Goal: Task Accomplishment & Management: Manage account settings

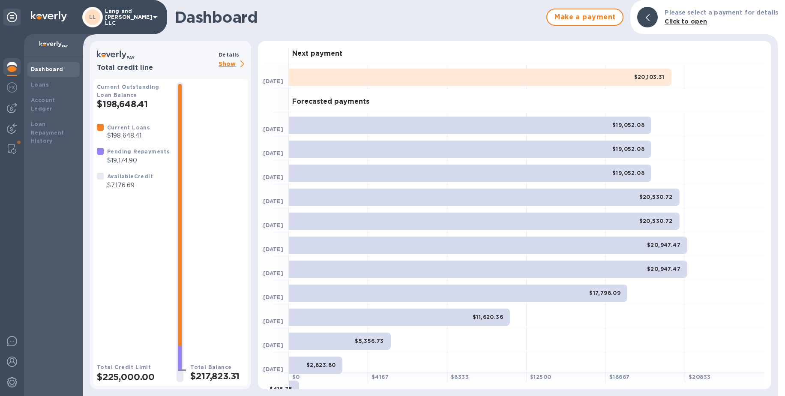
click at [11, 66] on img at bounding box center [12, 67] width 10 height 10
click at [14, 89] on img at bounding box center [12, 87] width 10 height 10
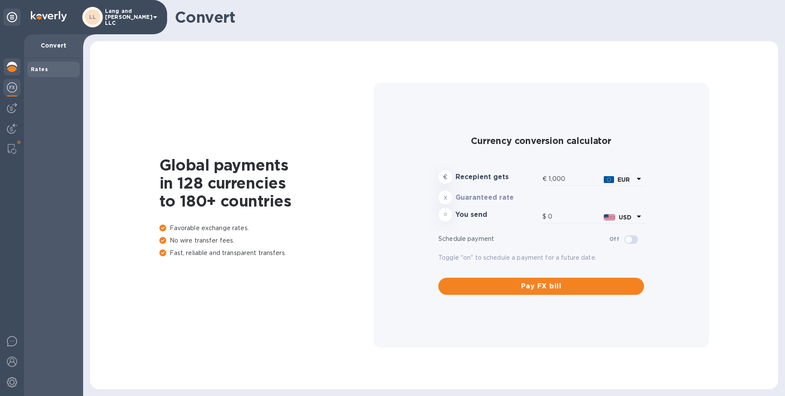
type input "1,178.49"
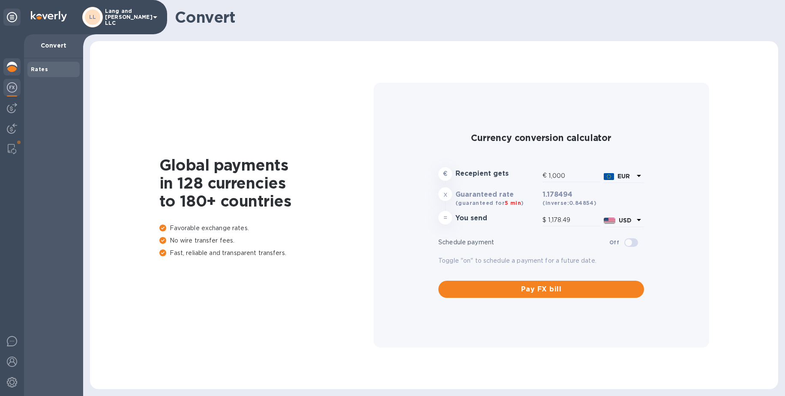
click at [12, 69] on img at bounding box center [12, 67] width 10 height 10
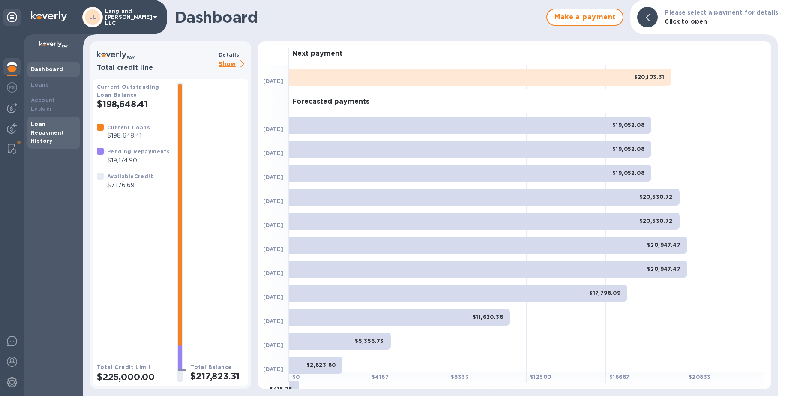
click at [43, 122] on b "Loan Repayment History" at bounding box center [47, 133] width 33 height 24
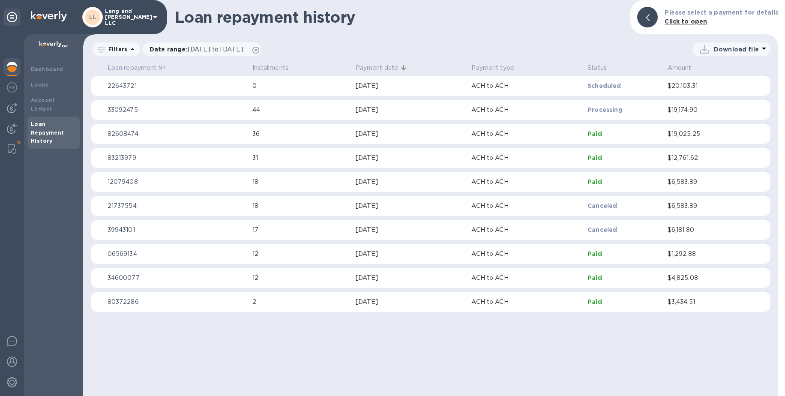
click at [15, 67] on img at bounding box center [12, 67] width 10 height 10
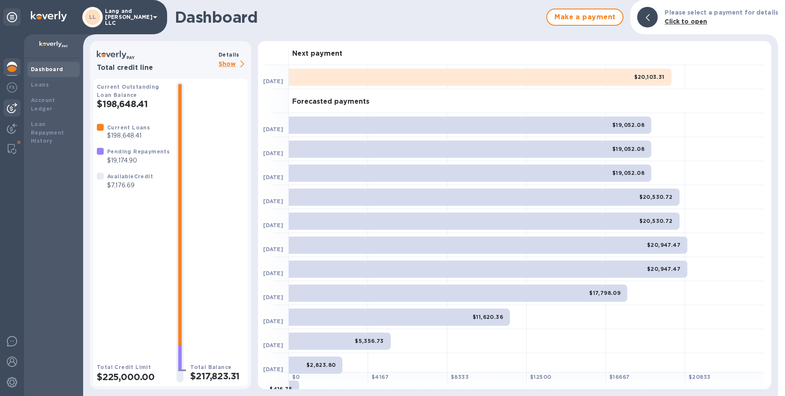
click at [13, 108] on img at bounding box center [12, 108] width 10 height 10
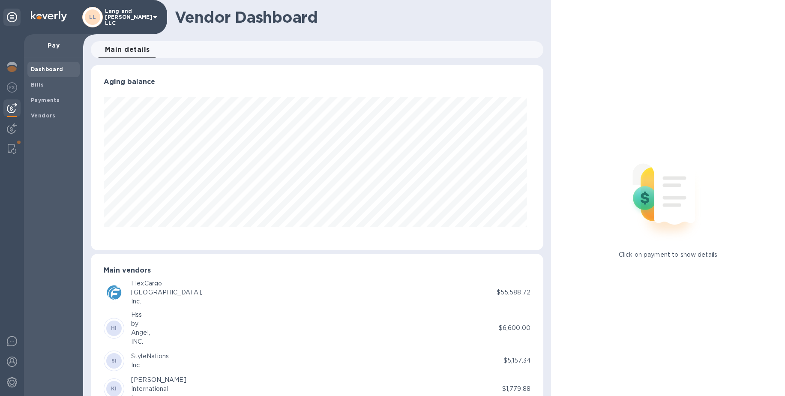
scroll to position [185, 449]
drag, startPoint x: 10, startPoint y: 128, endPoint x: 9, endPoint y: 119, distance: 9.5
click at [10, 128] on img at bounding box center [12, 128] width 10 height 10
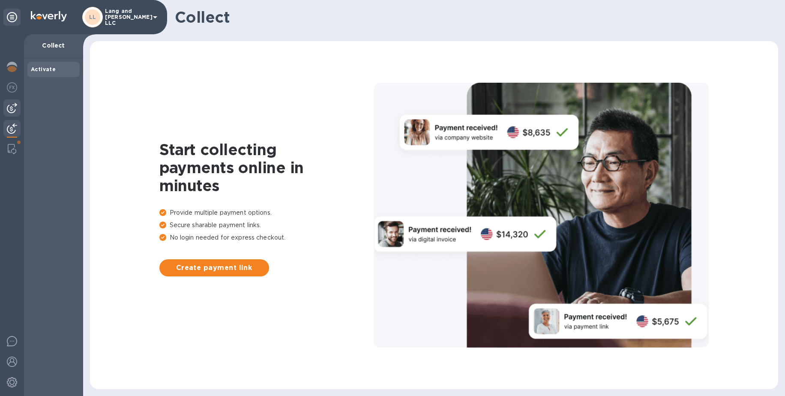
click at [10, 109] on img at bounding box center [12, 108] width 10 height 10
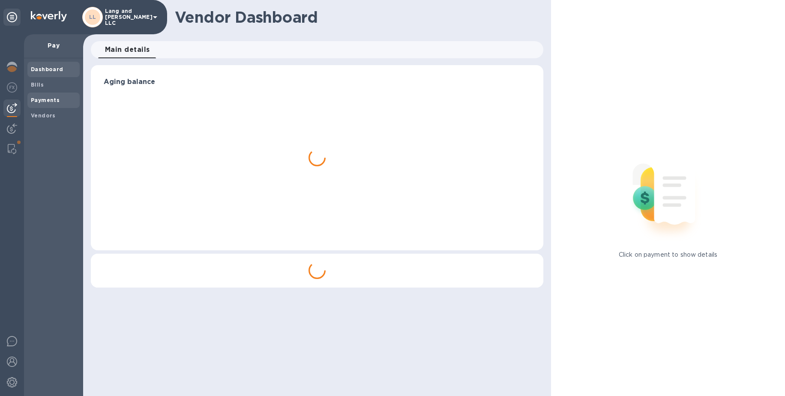
click at [49, 102] on b "Payments" at bounding box center [45, 100] width 29 height 6
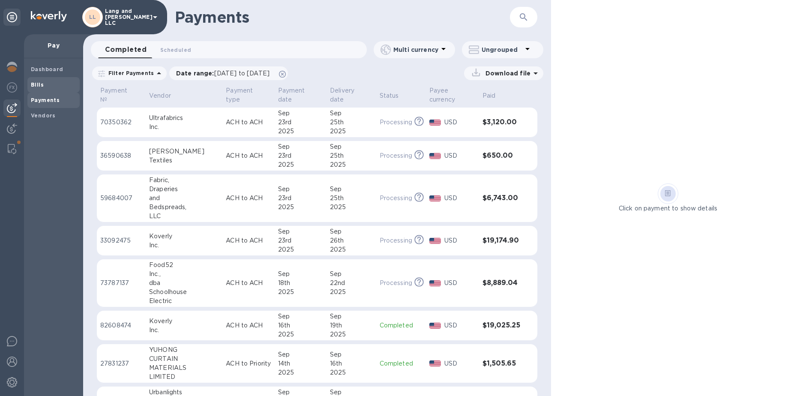
click at [48, 84] on span "Bills" at bounding box center [53, 85] width 45 height 9
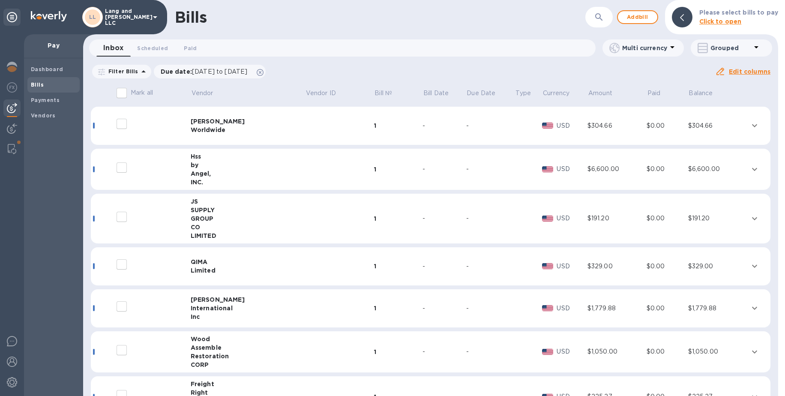
scroll to position [116, 0]
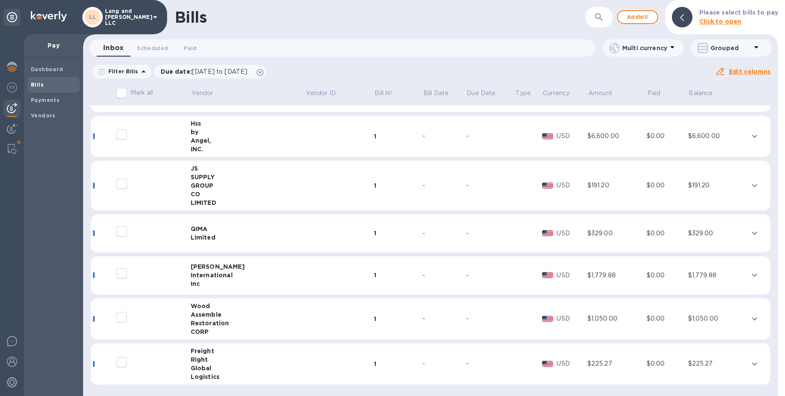
click at [238, 313] on div "Assemble" at bounding box center [248, 314] width 114 height 9
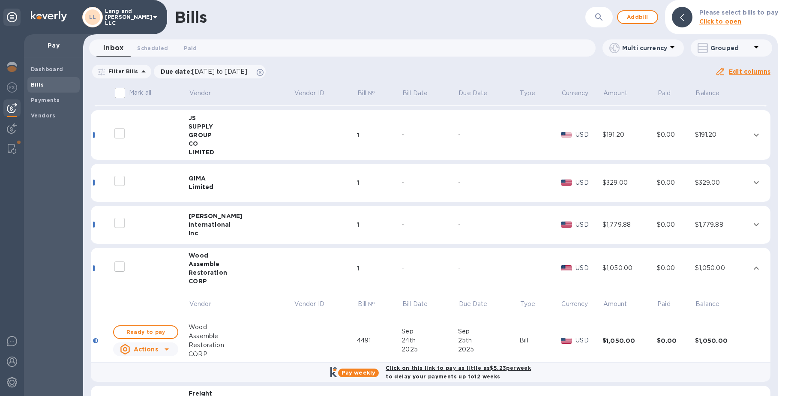
scroll to position [209, 0]
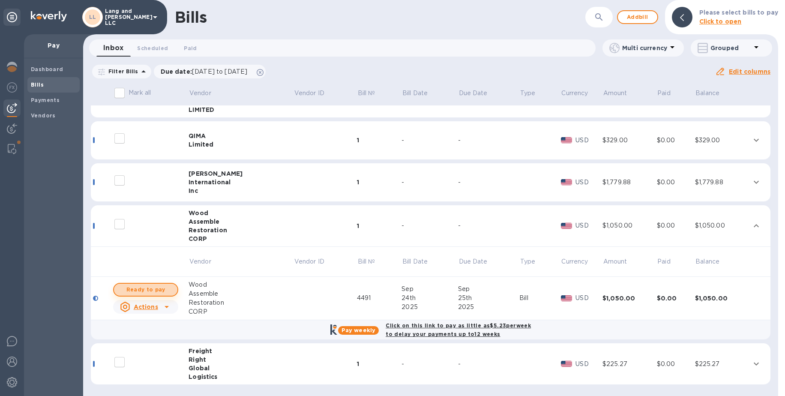
click at [156, 290] on span "Ready to pay" at bounding box center [146, 289] width 50 height 10
click at [161, 290] on span "Ready to pay" at bounding box center [146, 289] width 50 height 10
checkbox input "true"
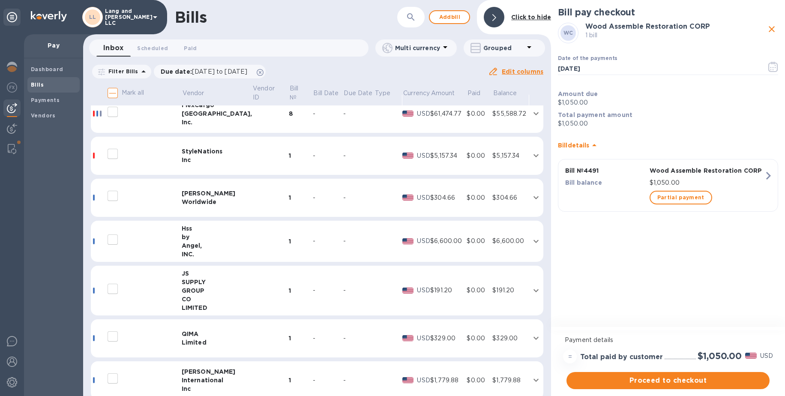
scroll to position [0, 0]
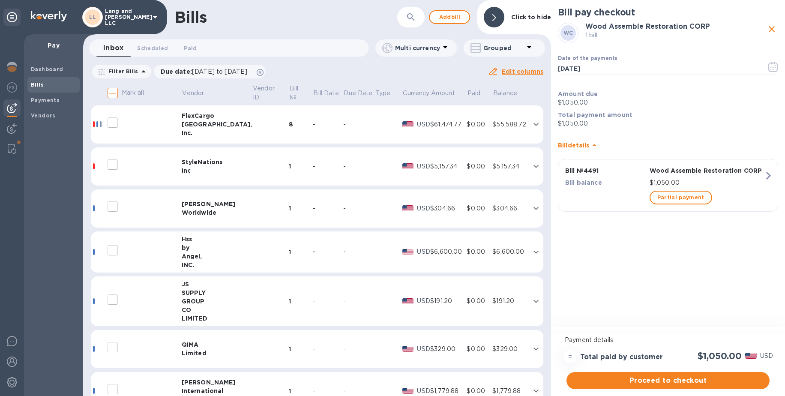
click at [204, 179] on td "StyleNations Inc" at bounding box center [217, 166] width 71 height 39
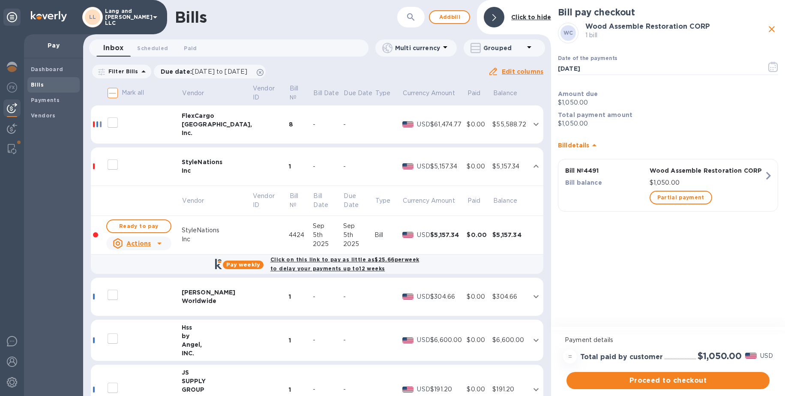
click at [203, 176] on td "StyleNations Inc" at bounding box center [217, 166] width 71 height 39
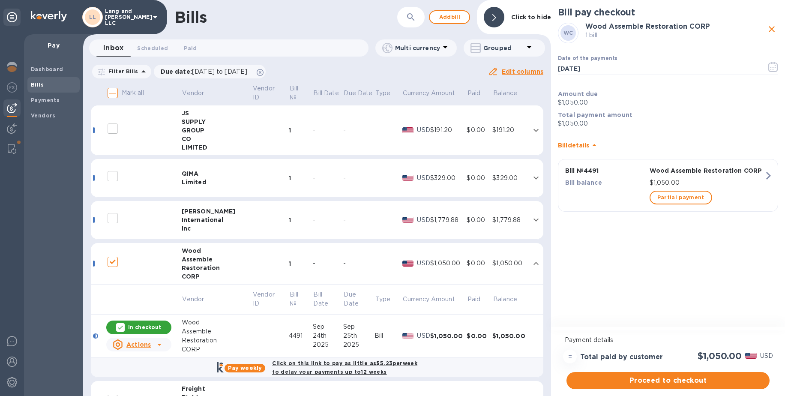
scroll to position [171, 0]
click at [212, 214] on div "[PERSON_NAME]" at bounding box center [217, 210] width 71 height 9
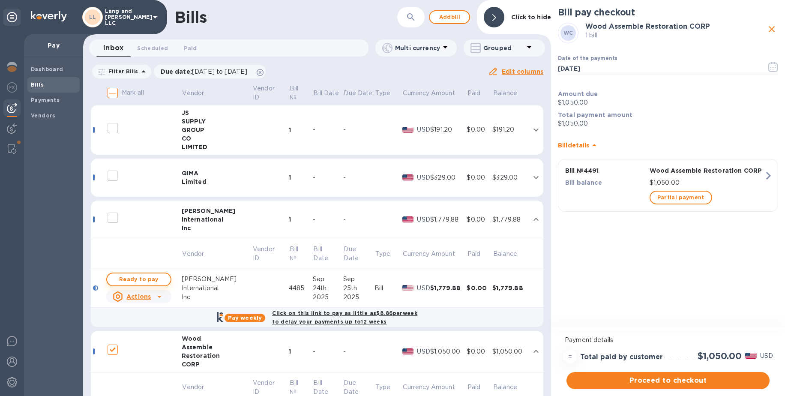
click at [149, 283] on span "Ready to pay" at bounding box center [139, 279] width 50 height 10
checkbox input "true"
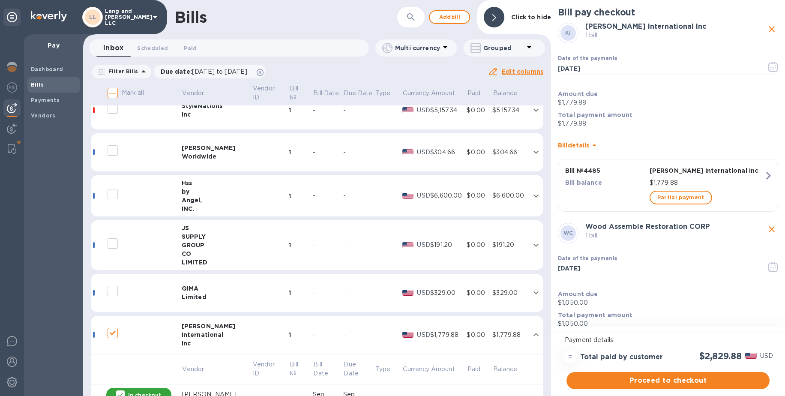
scroll to position [54, 0]
click at [200, 201] on div "Angel," at bounding box center [217, 201] width 71 height 9
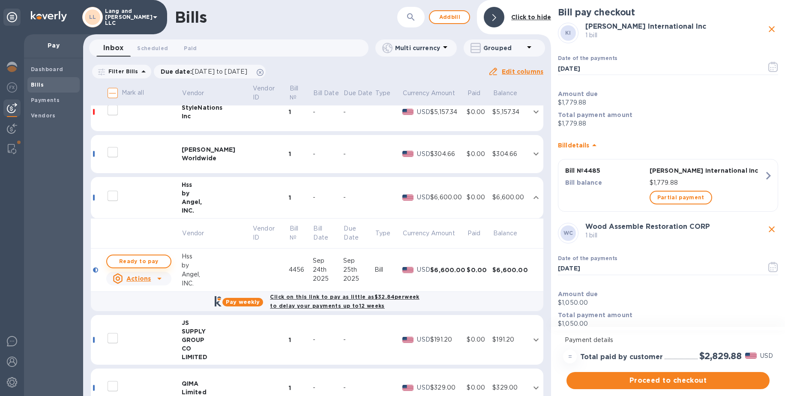
click at [130, 264] on span "Ready to pay" at bounding box center [139, 261] width 50 height 10
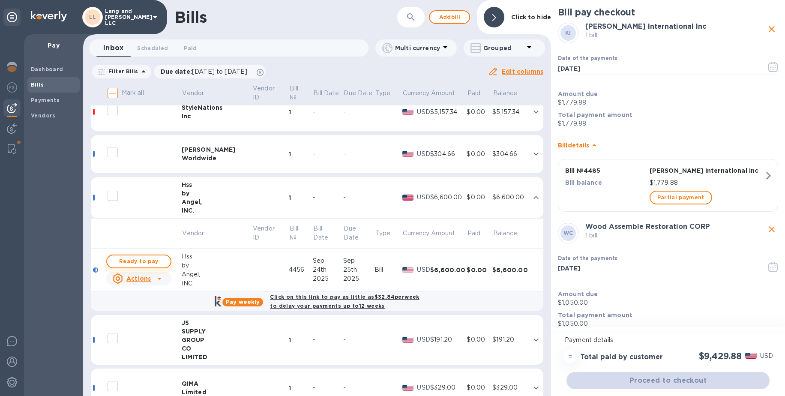
checkbox input "true"
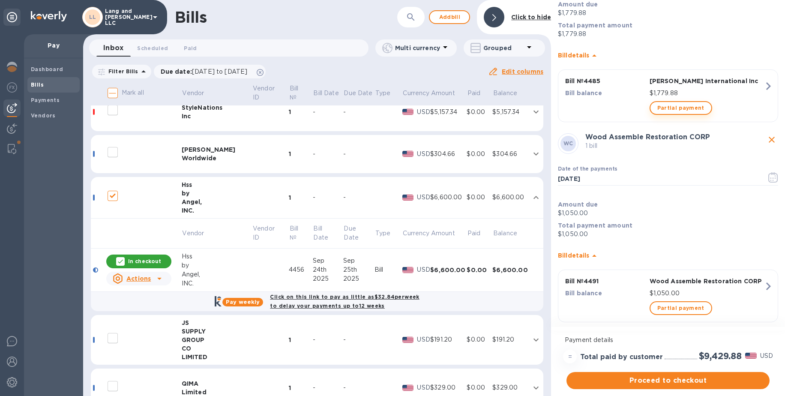
scroll to position [301, 0]
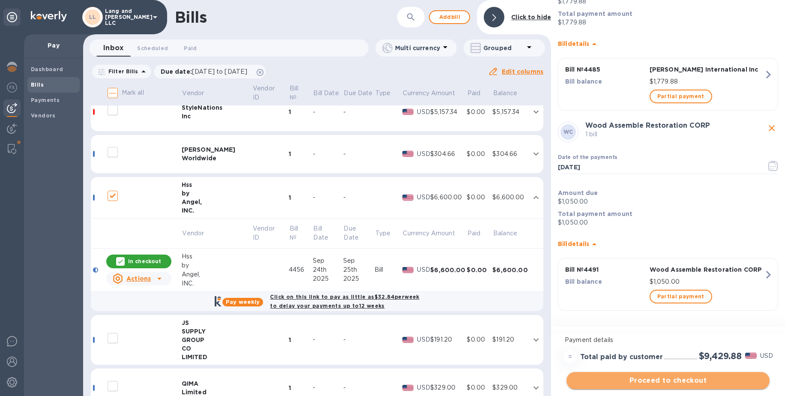
click at [666, 383] on span "Proceed to checkout" at bounding box center [667, 380] width 189 height 10
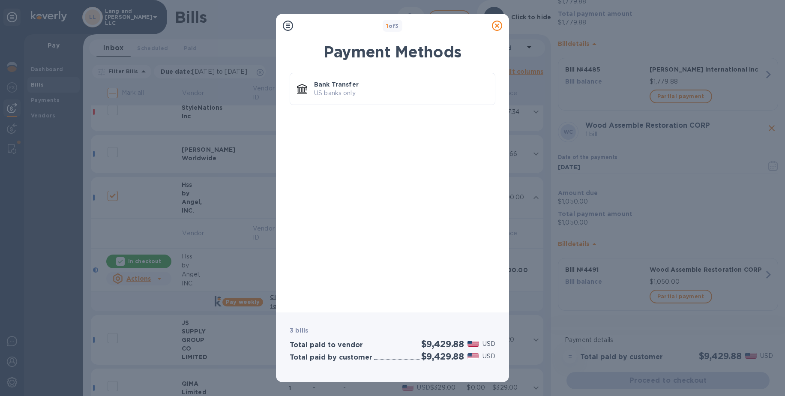
click at [498, 28] on icon at bounding box center [497, 26] width 10 height 10
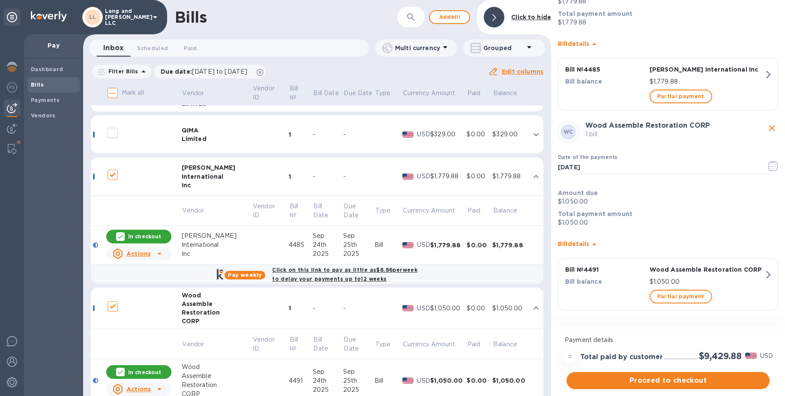
scroll to position [322, 0]
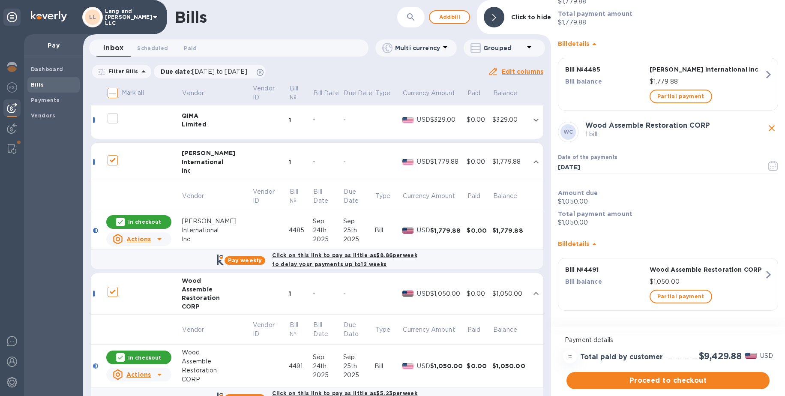
click at [137, 221] on p "In checkout" at bounding box center [144, 221] width 33 height 7
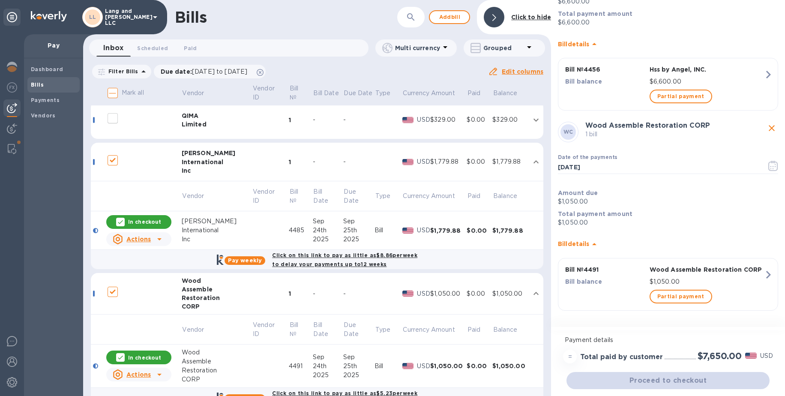
checkbox input "false"
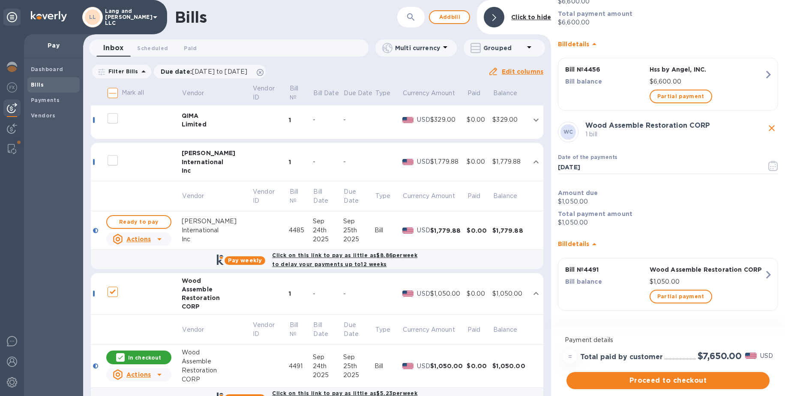
click at [137, 357] on p "In checkout" at bounding box center [144, 357] width 33 height 7
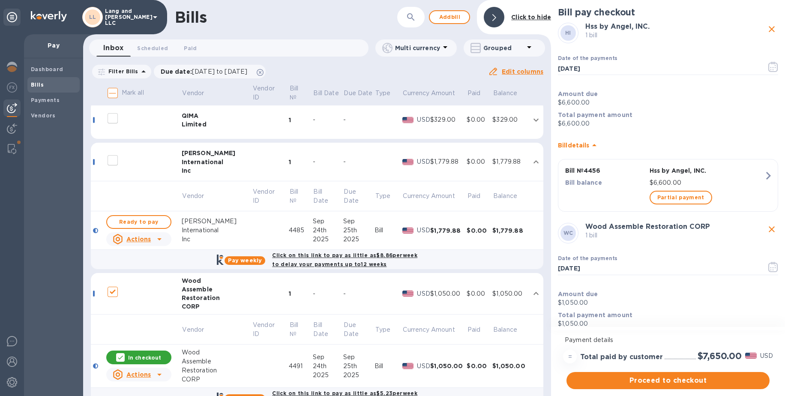
checkbox input "false"
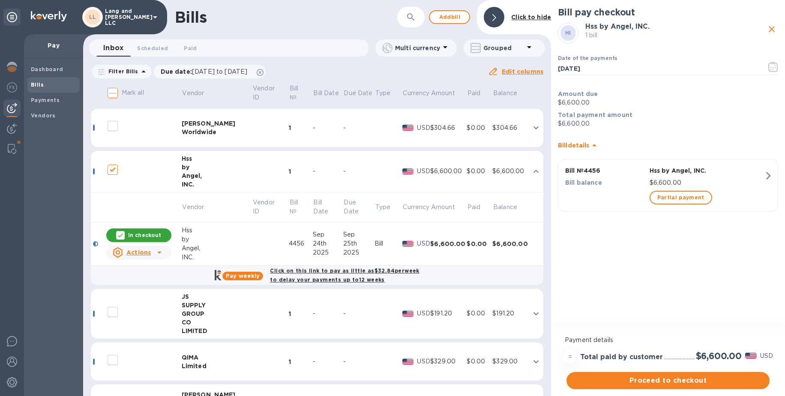
scroll to position [79, 0]
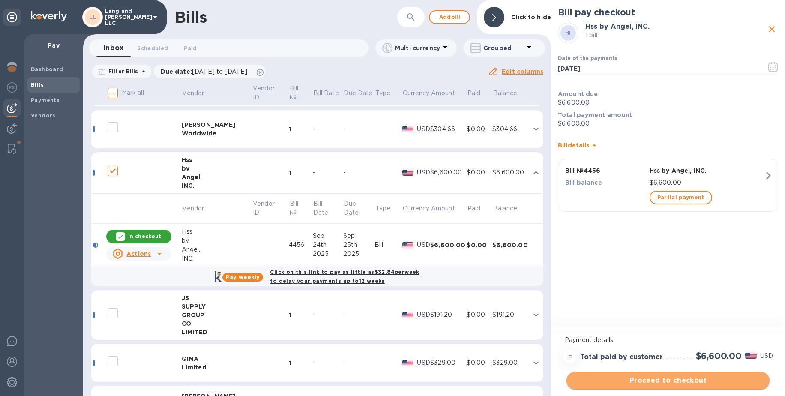
click at [656, 380] on span "Proceed to checkout" at bounding box center [667, 380] width 189 height 10
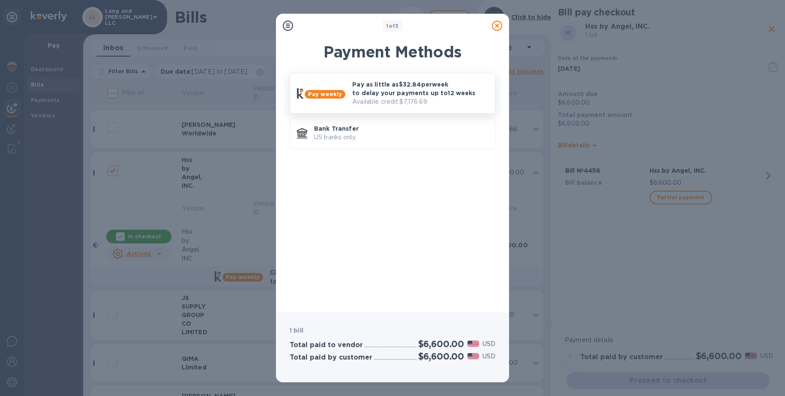
click at [403, 93] on p "Pay as little as $32.84 per week to delay your payments up to 12 weeks" at bounding box center [420, 88] width 136 height 17
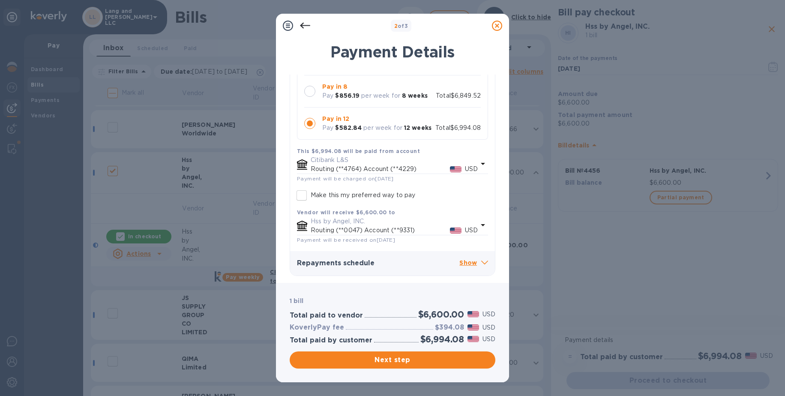
scroll to position [117, 0]
click at [497, 27] on icon at bounding box center [497, 26] width 10 height 10
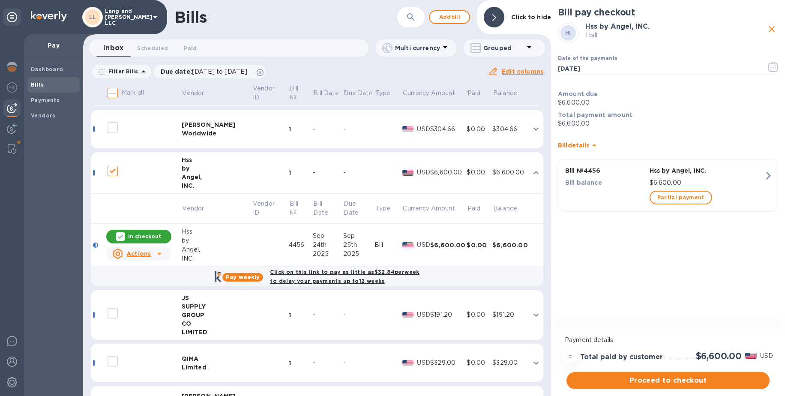
click at [145, 236] on p "In checkout" at bounding box center [144, 236] width 33 height 7
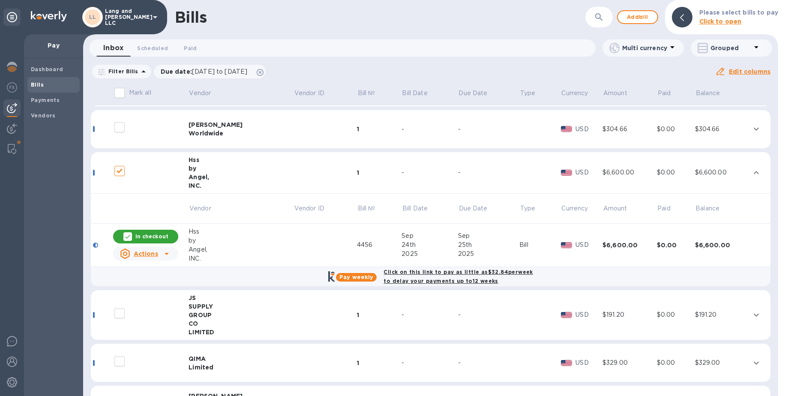
checkbox input "false"
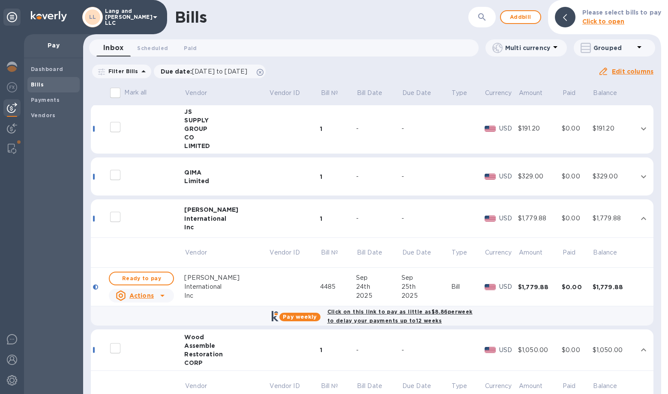
scroll to position [193, 0]
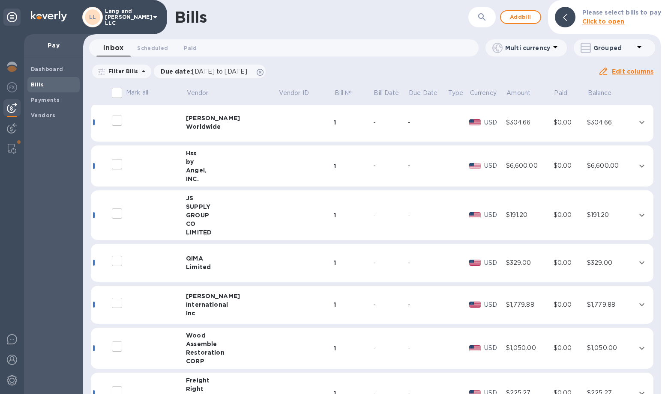
scroll to position [117, 0]
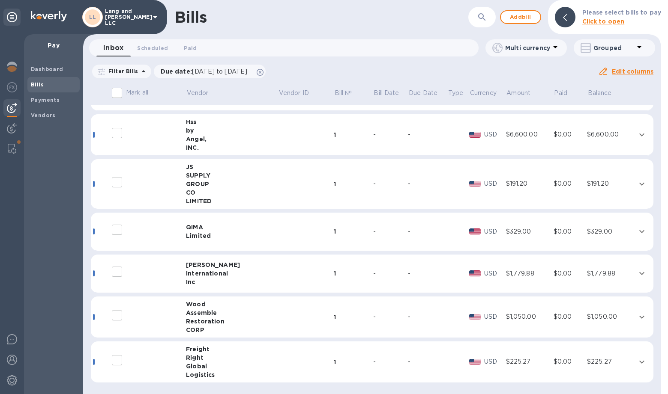
click at [218, 229] on div "QIMA" at bounding box center [232, 227] width 92 height 9
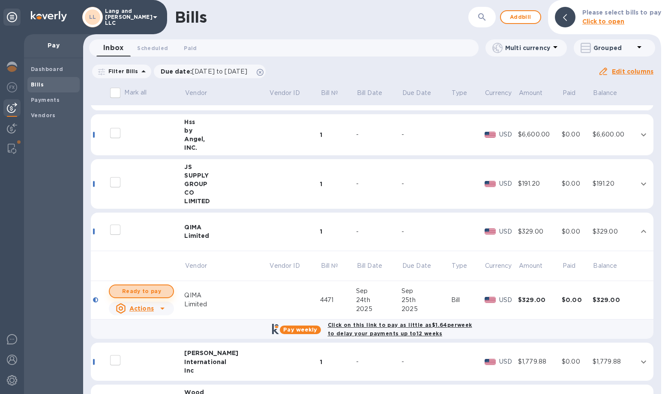
click at [145, 290] on span "Ready to pay" at bounding box center [142, 292] width 50 height 10
checkbox input "true"
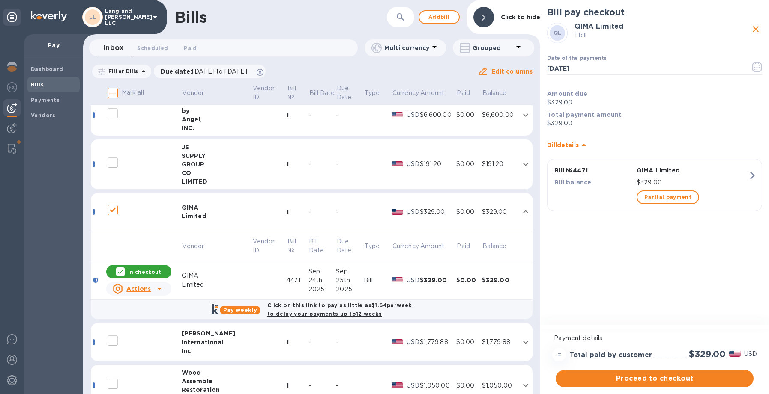
scroll to position [205, 0]
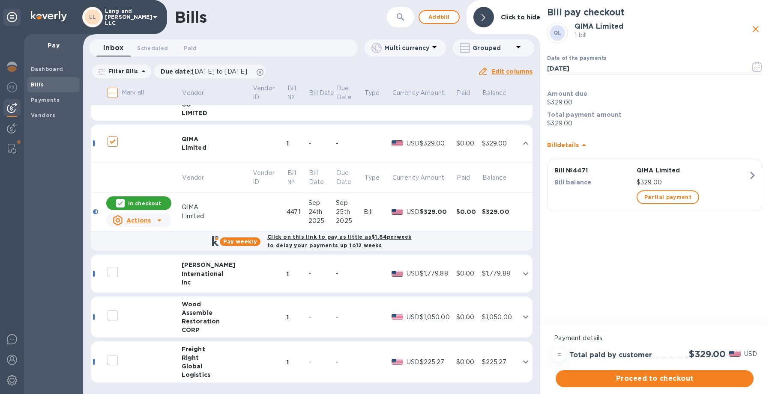
click at [252, 314] on td at bounding box center [269, 318] width 35 height 42
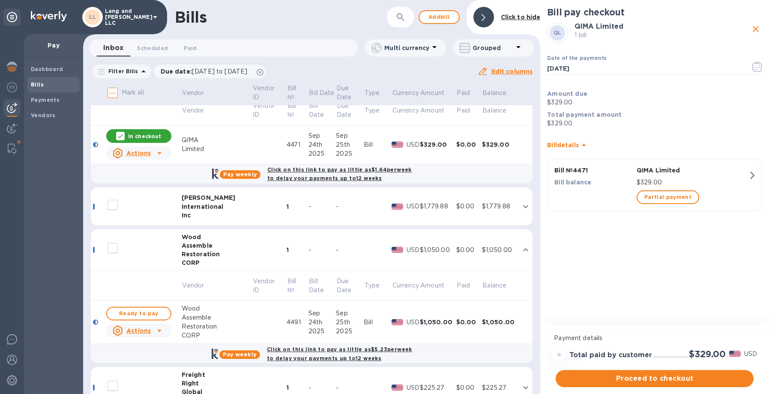
scroll to position [298, 0]
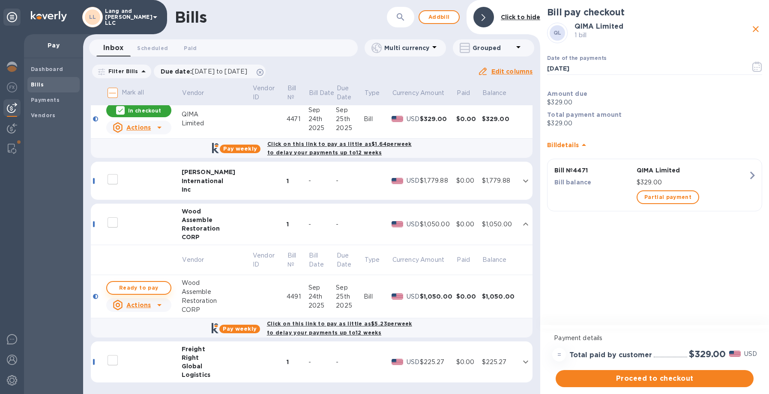
click at [143, 285] on span "Ready to pay" at bounding box center [139, 288] width 50 height 10
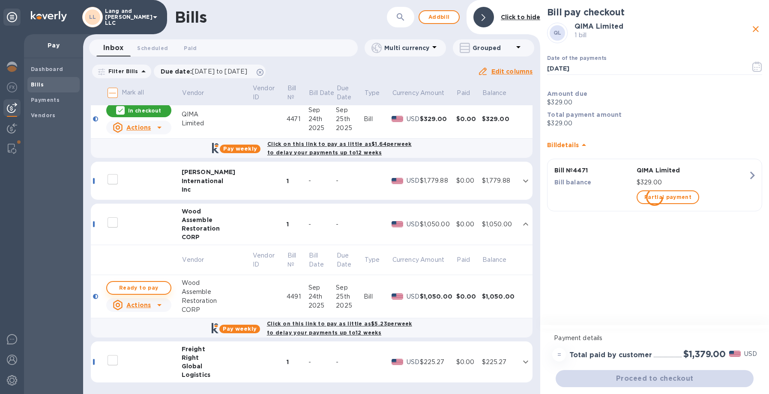
checkbox input "true"
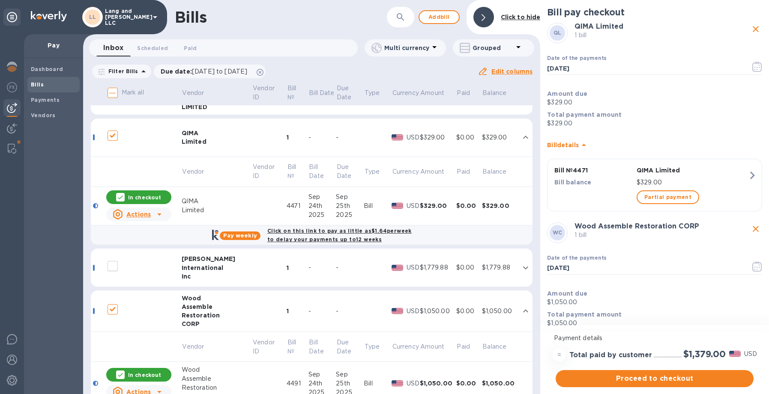
scroll to position [204, 0]
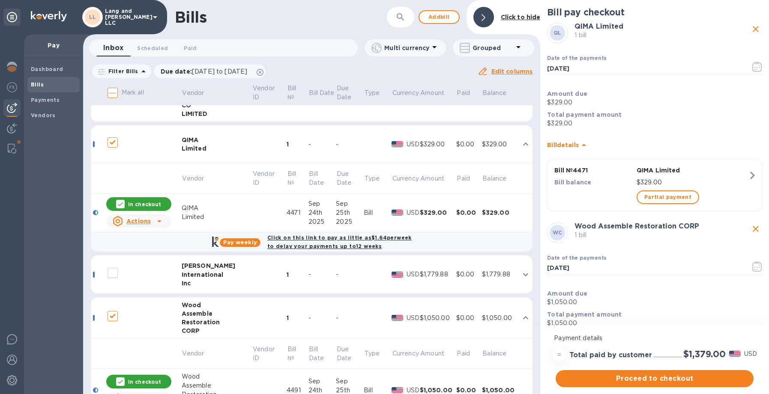
click at [336, 269] on td "-" at bounding box center [350, 275] width 28 height 39
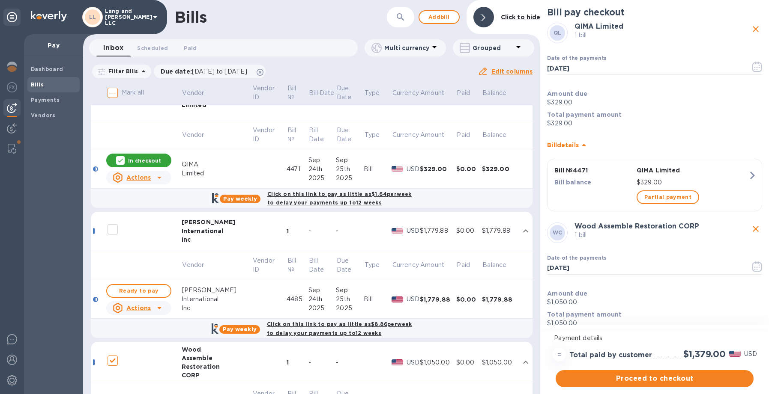
scroll to position [251, 0]
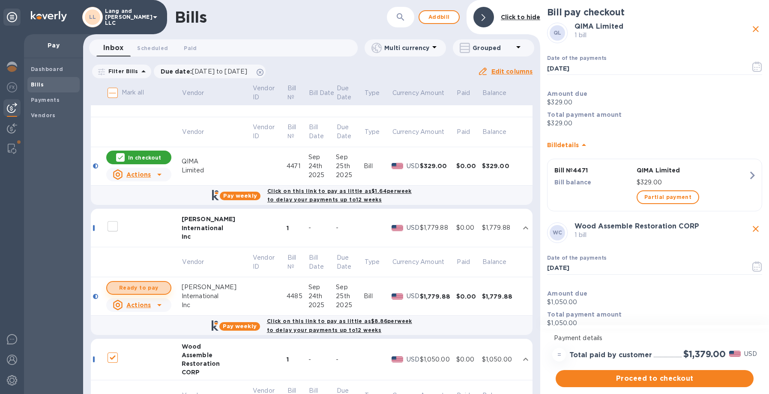
click at [129, 288] on span "Ready to pay" at bounding box center [139, 288] width 50 height 10
checkbox input "true"
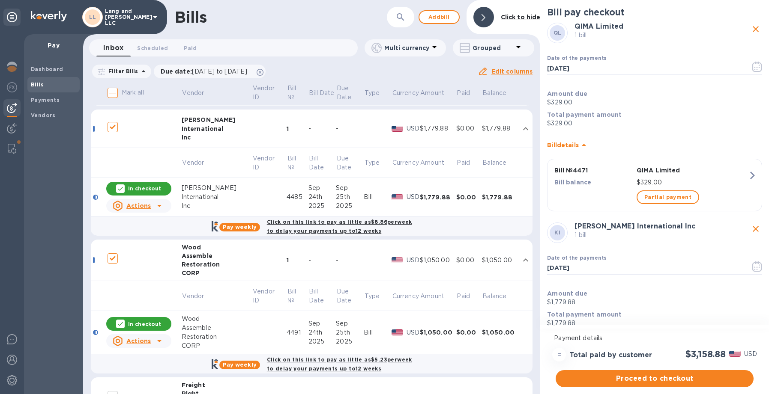
scroll to position [387, 0]
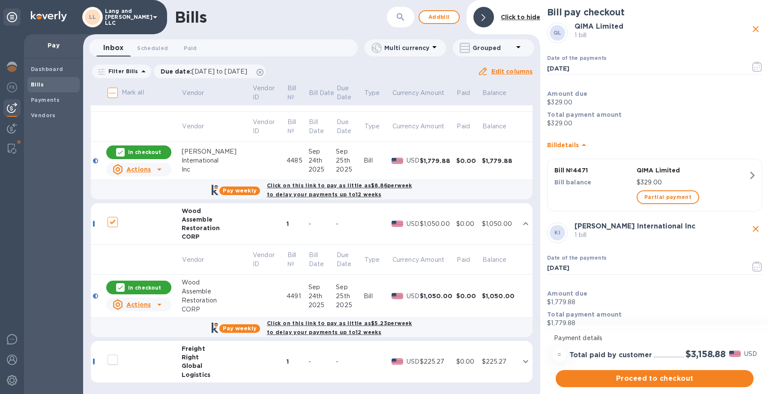
click at [321, 359] on div "-" at bounding box center [322, 362] width 28 height 9
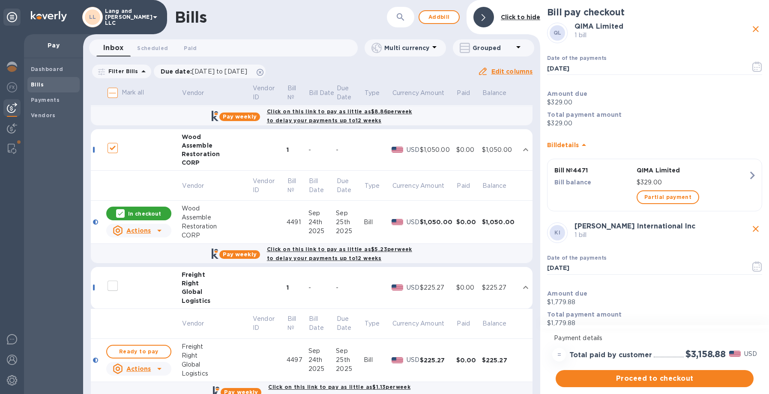
scroll to position [480, 0]
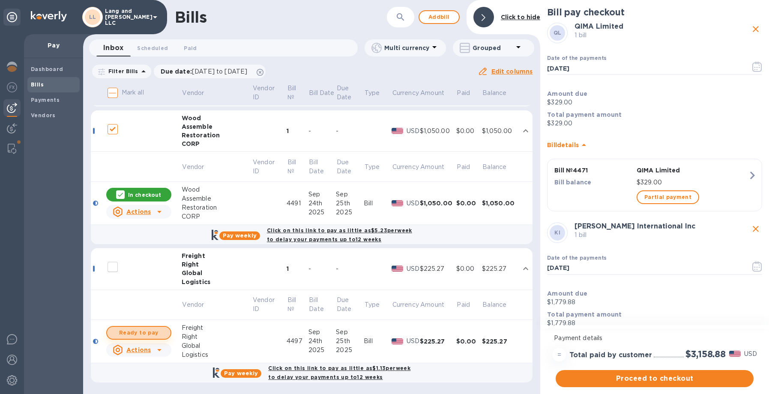
click at [153, 333] on span "Ready to pay" at bounding box center [139, 333] width 50 height 10
checkbox input "true"
click at [655, 383] on span "Proceed to checkout" at bounding box center [654, 379] width 184 height 10
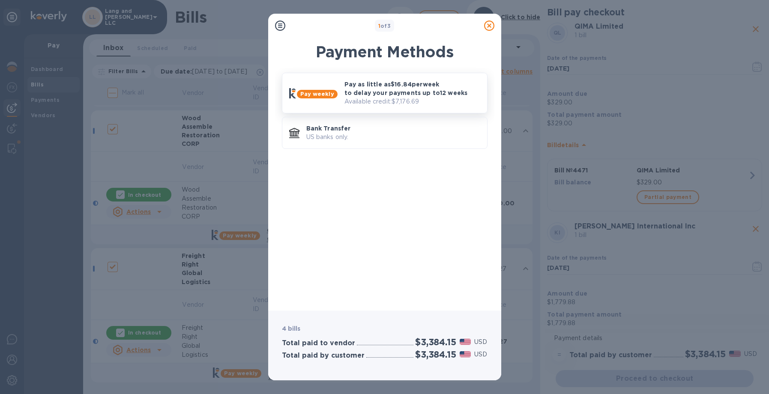
click at [377, 91] on p "Pay as little as $16.84 per week to delay your payments up to 12 weeks" at bounding box center [412, 88] width 136 height 17
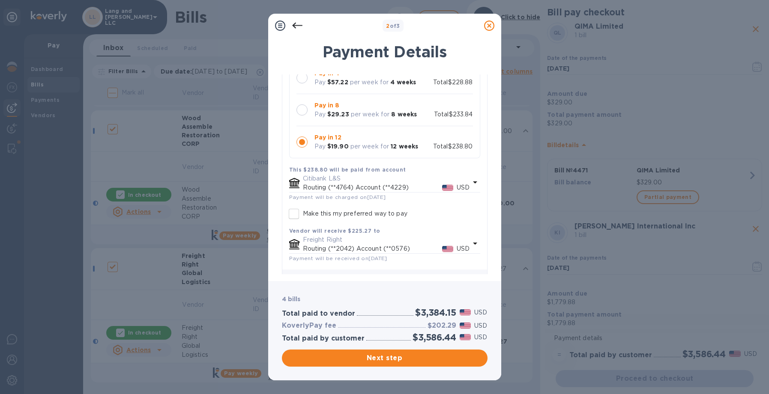
scroll to position [1095, 0]
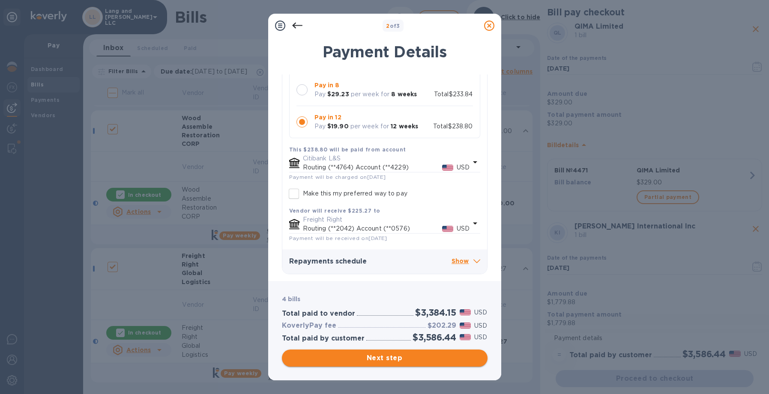
click at [384, 359] on span "Next step" at bounding box center [385, 358] width 192 height 10
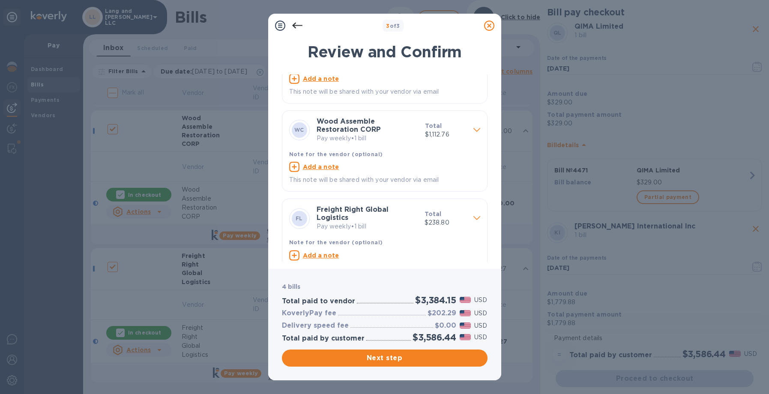
scroll to position [150, 0]
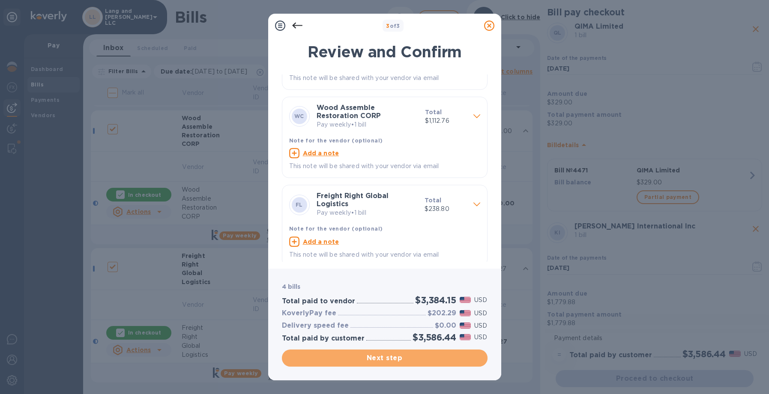
click at [400, 362] on span "Next step" at bounding box center [385, 358] width 192 height 10
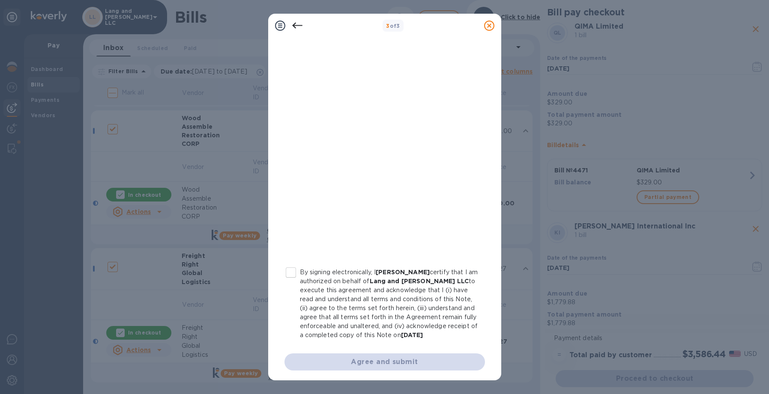
scroll to position [93, 0]
click at [295, 262] on input "By signing electronically, I [PERSON_NAME] certify that I am authorized on beha…" at bounding box center [291, 271] width 18 height 18
checkbox input "true"
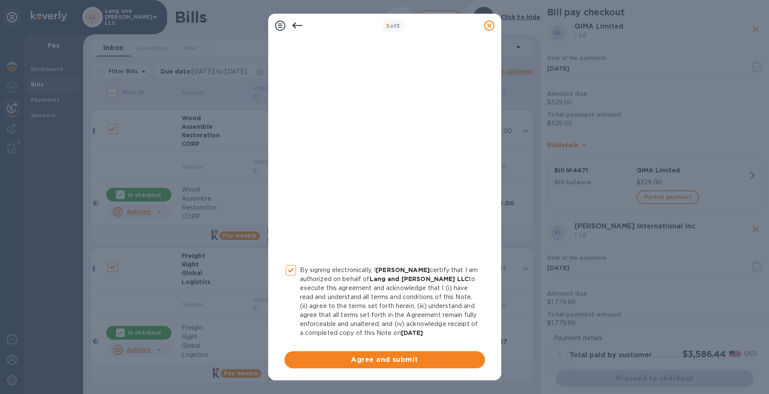
click at [385, 362] on span "Agree and submit" at bounding box center [384, 360] width 187 height 10
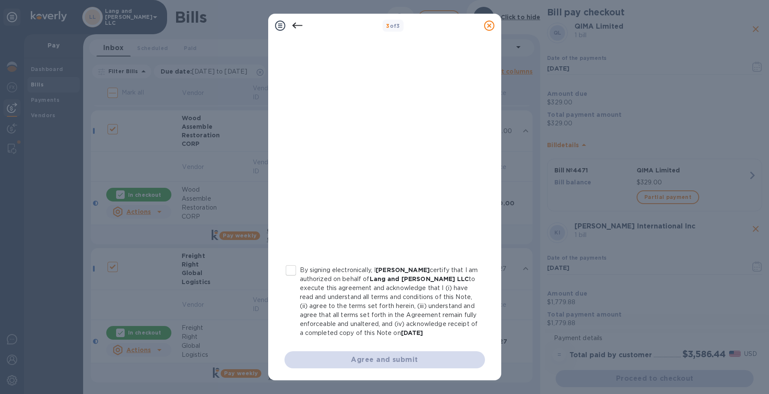
click at [292, 263] on input "By signing electronically, I [PERSON_NAME] certify that I am authorized on beha…" at bounding box center [291, 271] width 18 height 18
checkbox input "true"
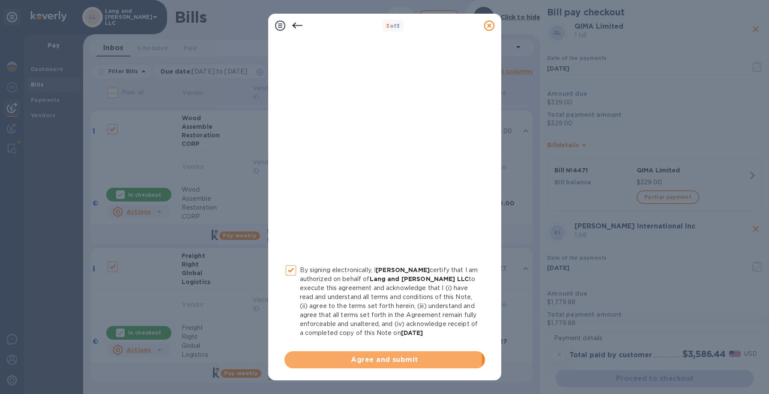
click at [351, 361] on span "Agree and submit" at bounding box center [384, 360] width 187 height 10
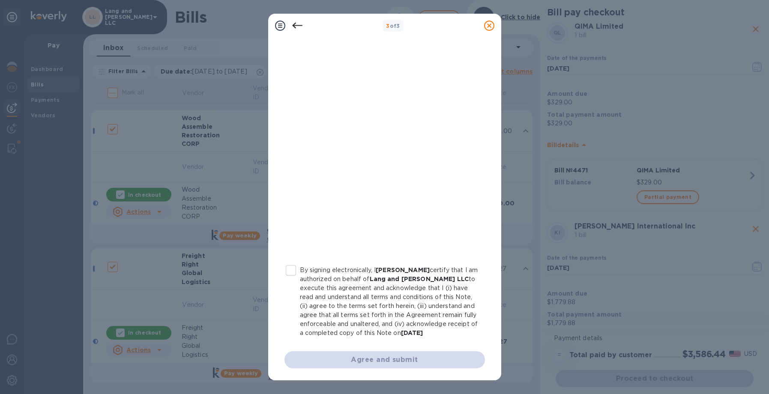
click at [291, 265] on input "By signing electronically, I [PERSON_NAME] certify that I am authorized on beha…" at bounding box center [291, 271] width 18 height 18
checkbox input "true"
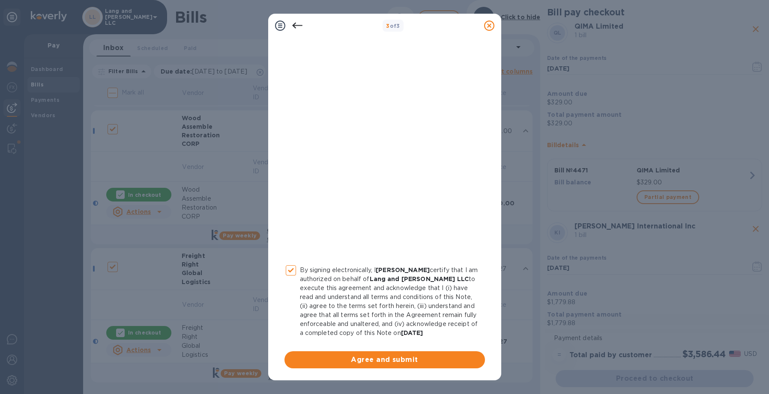
click at [389, 359] on span "Agree and submit" at bounding box center [384, 360] width 187 height 10
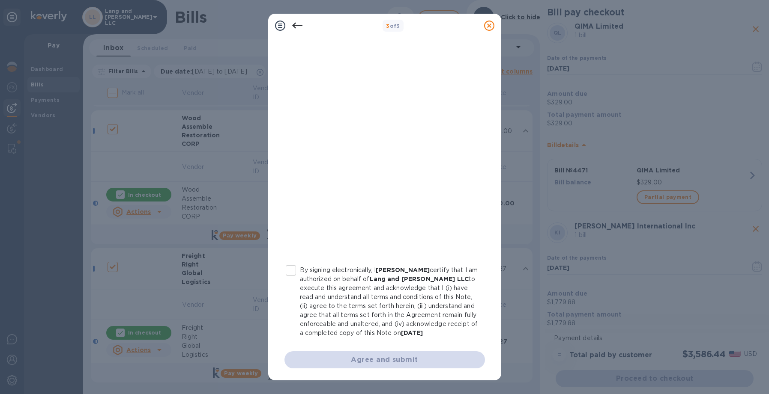
click at [290, 263] on input "By signing electronically, I [PERSON_NAME] certify that I am authorized on beha…" at bounding box center [291, 271] width 18 height 18
checkbox input "true"
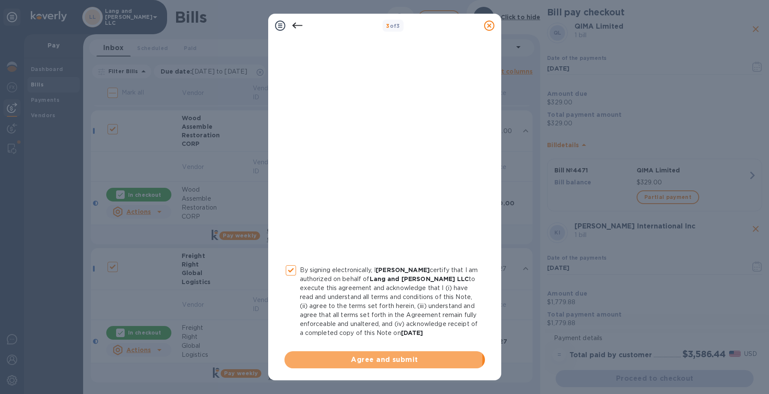
click at [369, 359] on span "Agree and submit" at bounding box center [384, 360] width 187 height 10
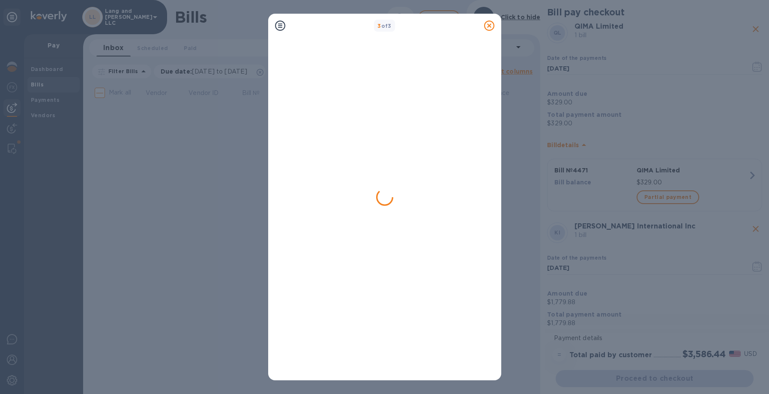
scroll to position [0, 0]
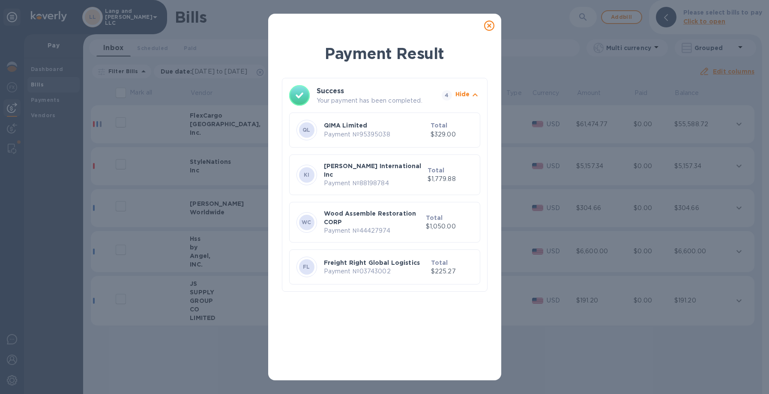
click at [490, 27] on icon at bounding box center [489, 26] width 10 height 10
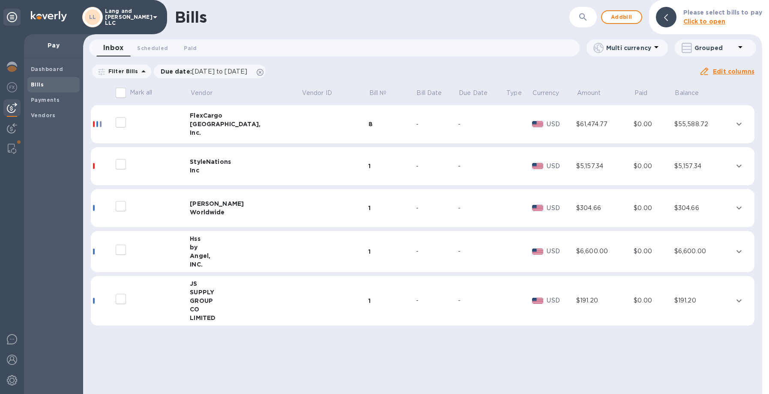
click at [490, 27] on icon at bounding box center [489, 26] width 10 height 10
click at [12, 69] on img at bounding box center [12, 67] width 10 height 10
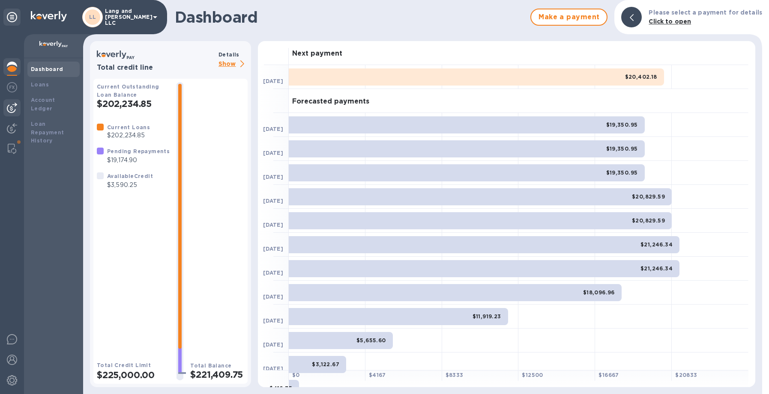
click at [8, 109] on img at bounding box center [12, 108] width 10 height 10
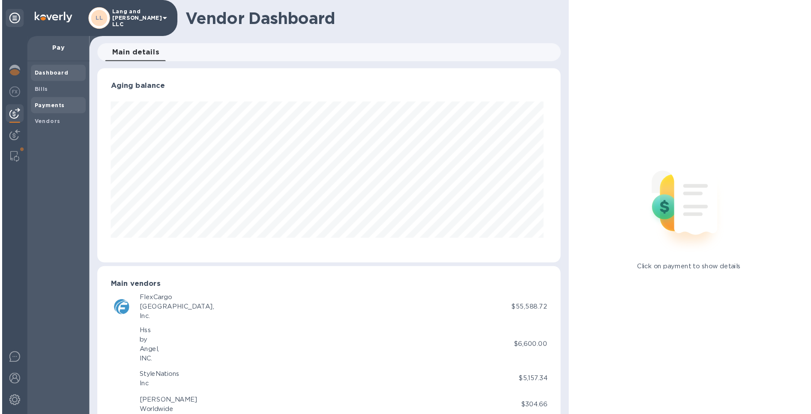
scroll to position [185, 439]
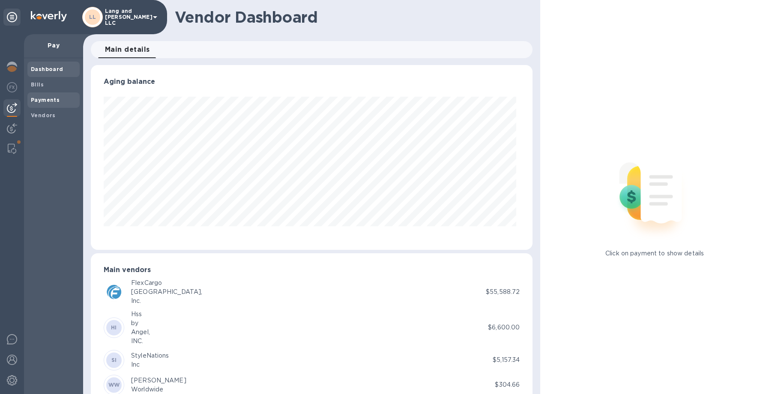
click at [45, 100] on b "Payments" at bounding box center [45, 100] width 29 height 6
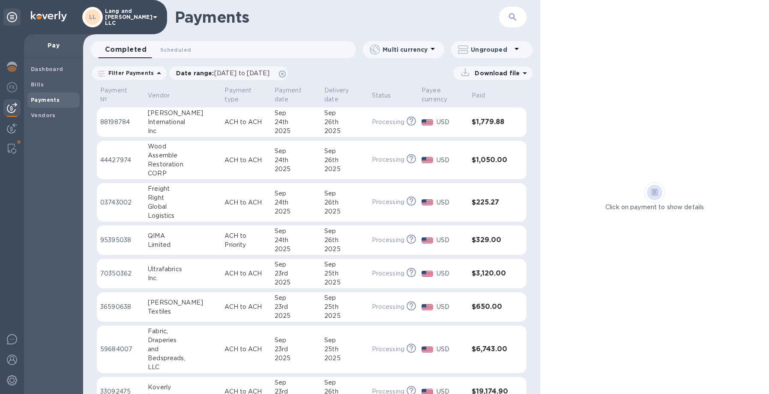
click at [238, 128] on td "ACH to ACH" at bounding box center [246, 123] width 50 height 30
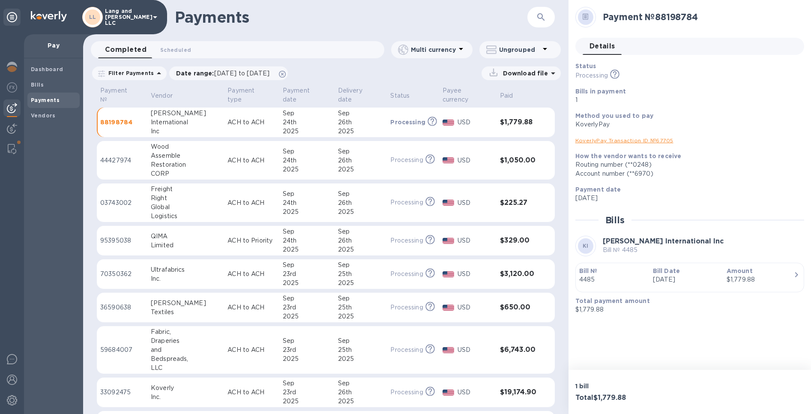
click at [285, 165] on div "2025" at bounding box center [307, 169] width 48 height 9
click at [301, 165] on div "2025" at bounding box center [307, 169] width 48 height 9
click at [243, 198] on p "ACH to ACH" at bounding box center [251, 202] width 48 height 9
click at [291, 236] on div "24th" at bounding box center [307, 240] width 48 height 9
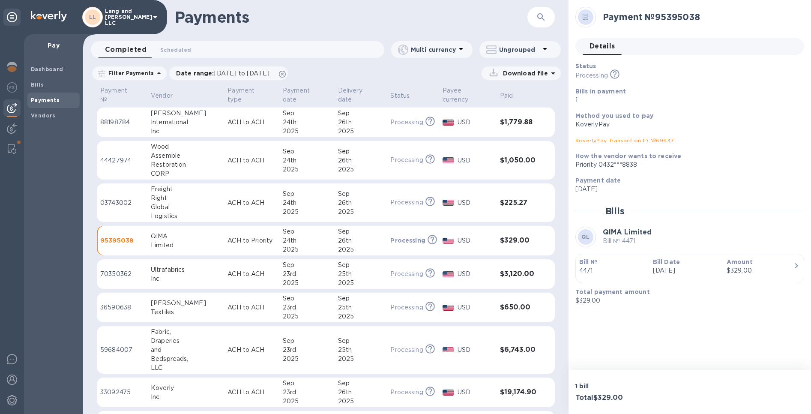
click at [144, 119] on p "88198784" at bounding box center [122, 122] width 44 height 9
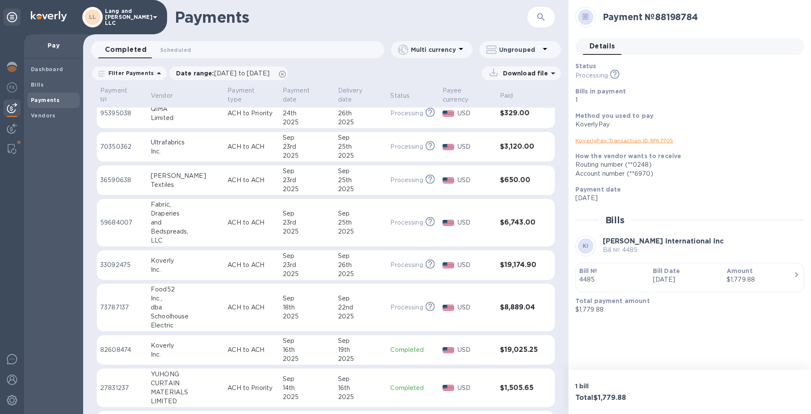
scroll to position [126, 0]
